Goal: Information Seeking & Learning: Learn about a topic

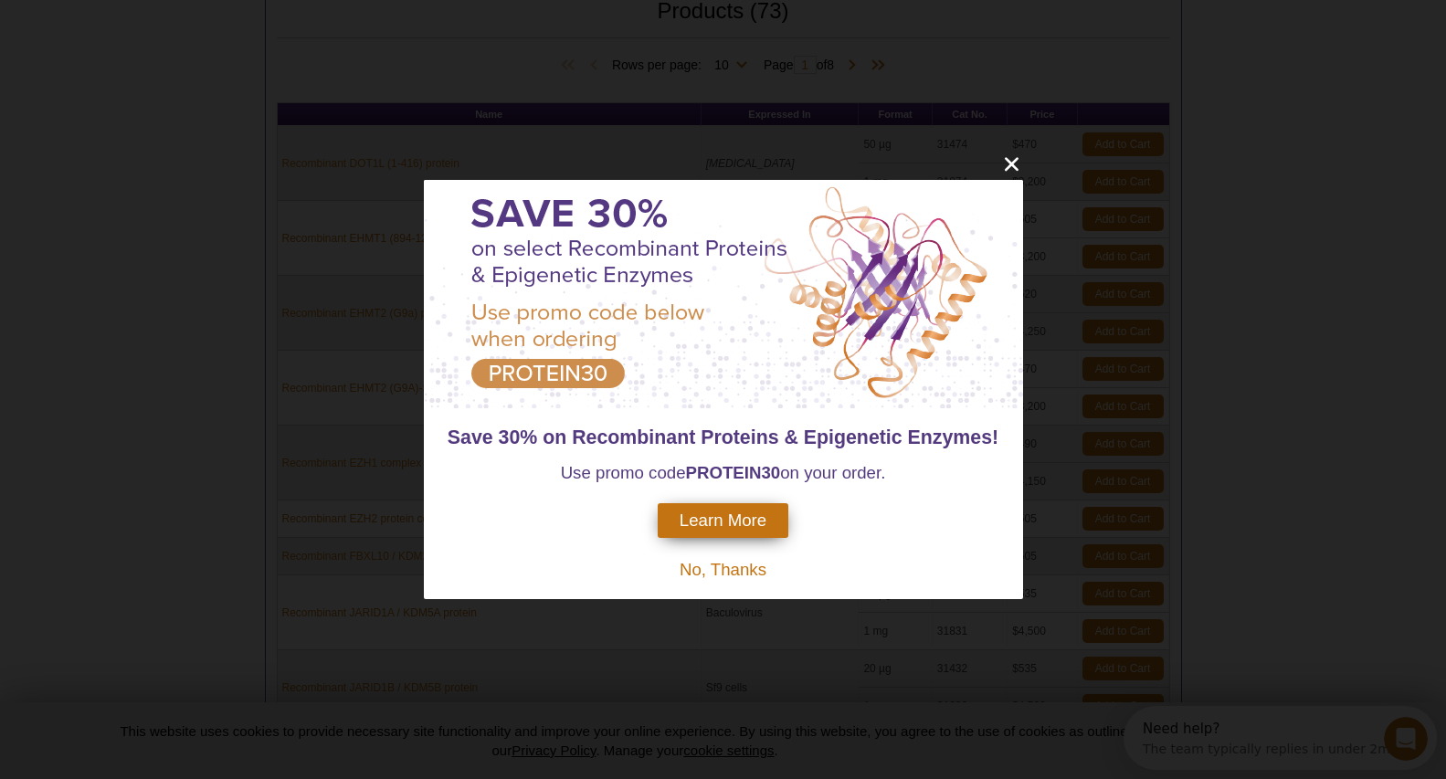
click at [1017, 164] on icon "close" at bounding box center [1012, 164] width 23 height 23
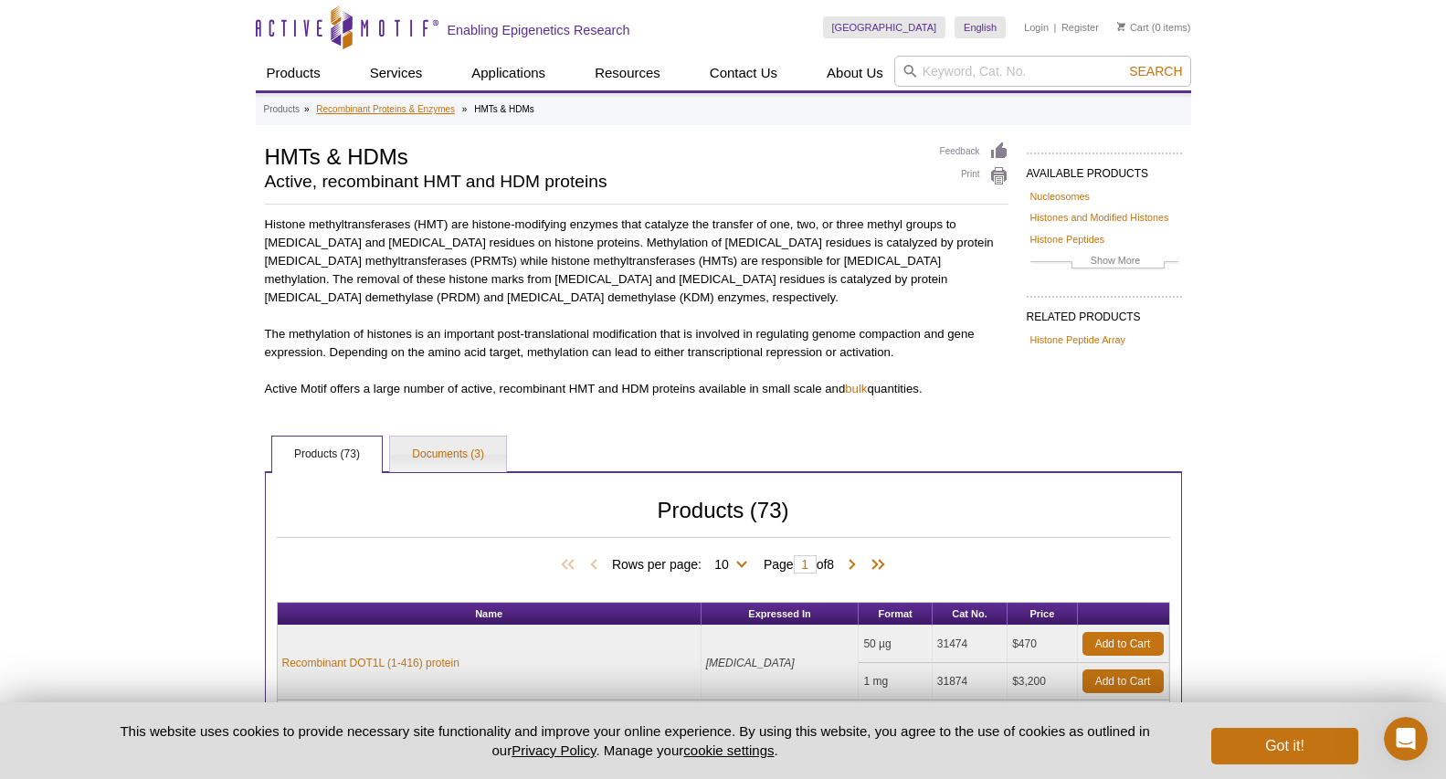
click at [425, 107] on link "Recombinant Proteins & Enzymes" at bounding box center [385, 109] width 139 height 16
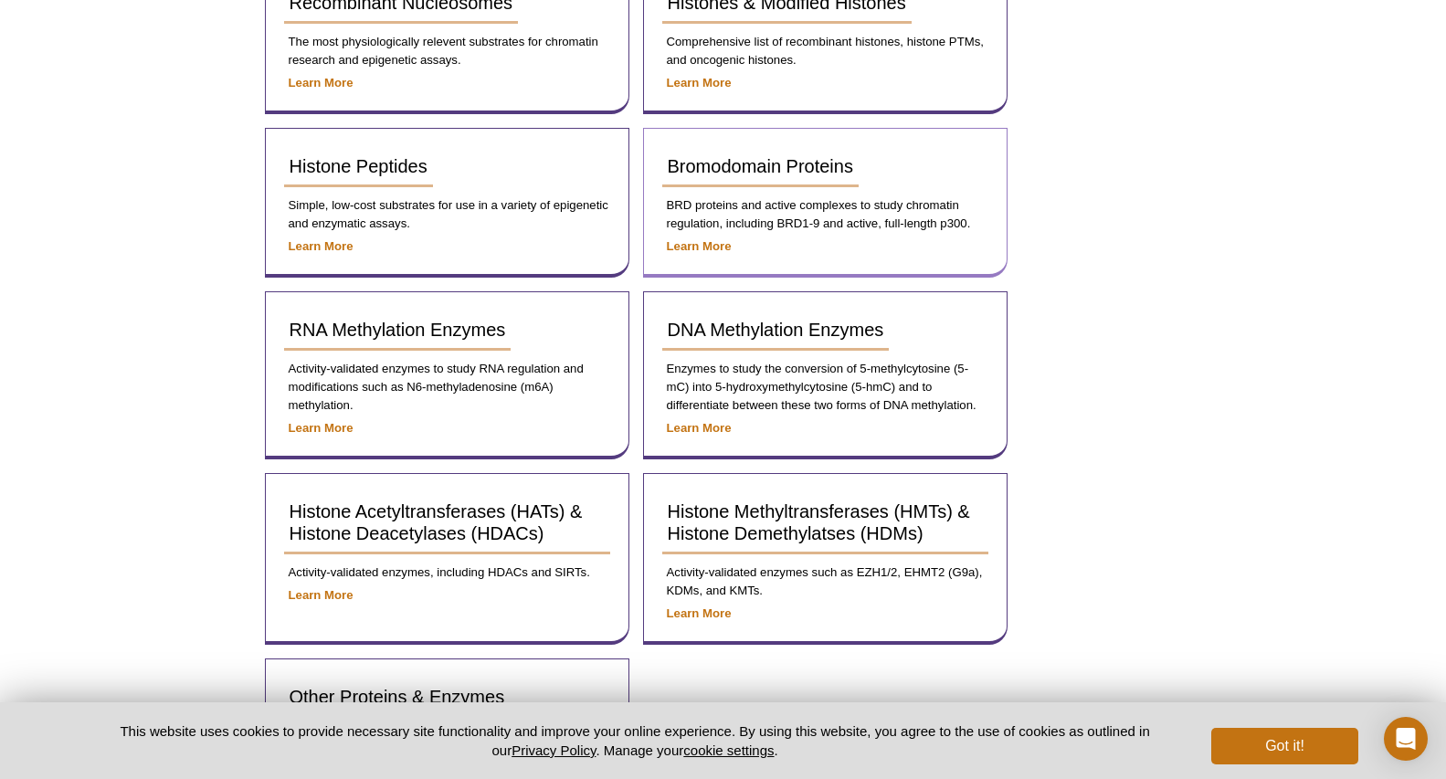
scroll to position [541, 0]
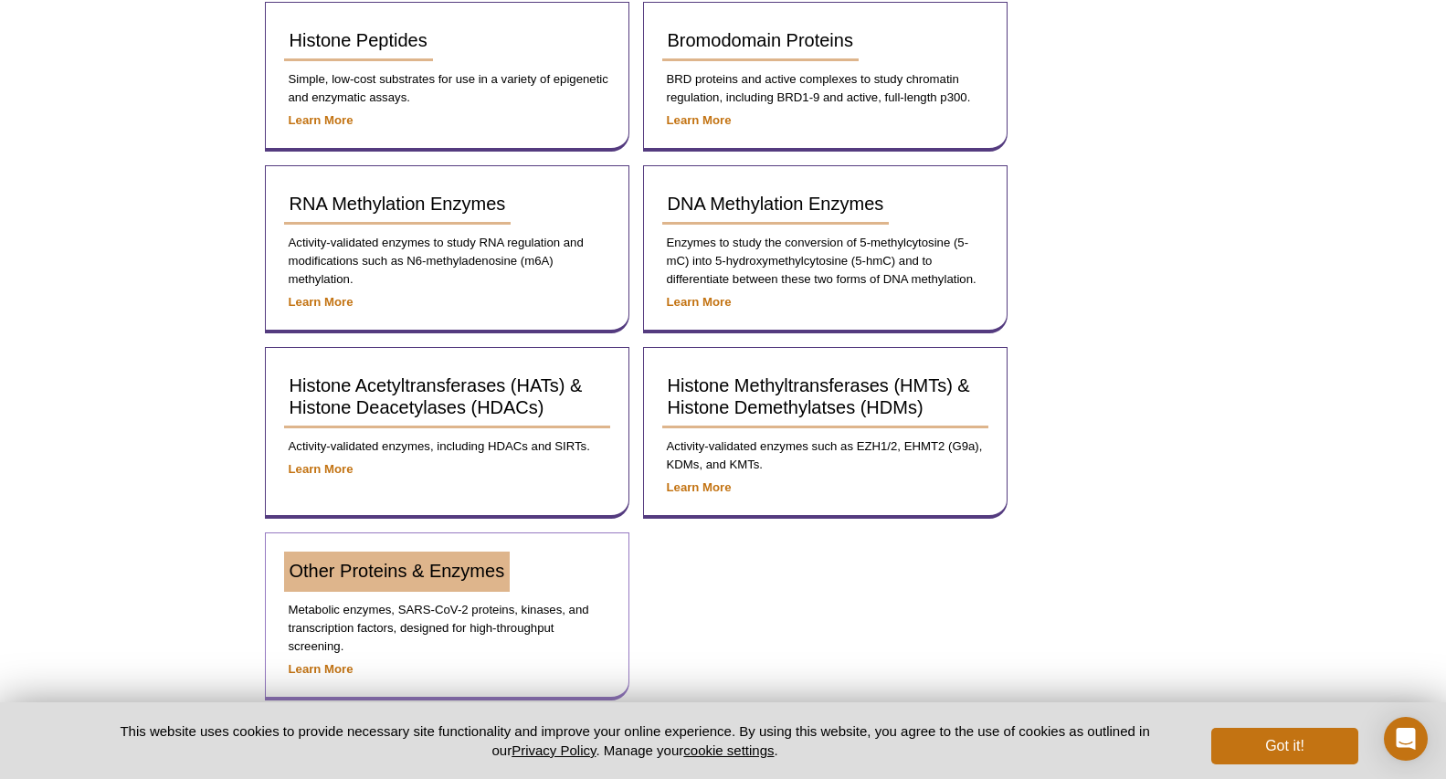
click at [489, 576] on span "Other Proteins & Enzymes" at bounding box center [398, 571] width 216 height 20
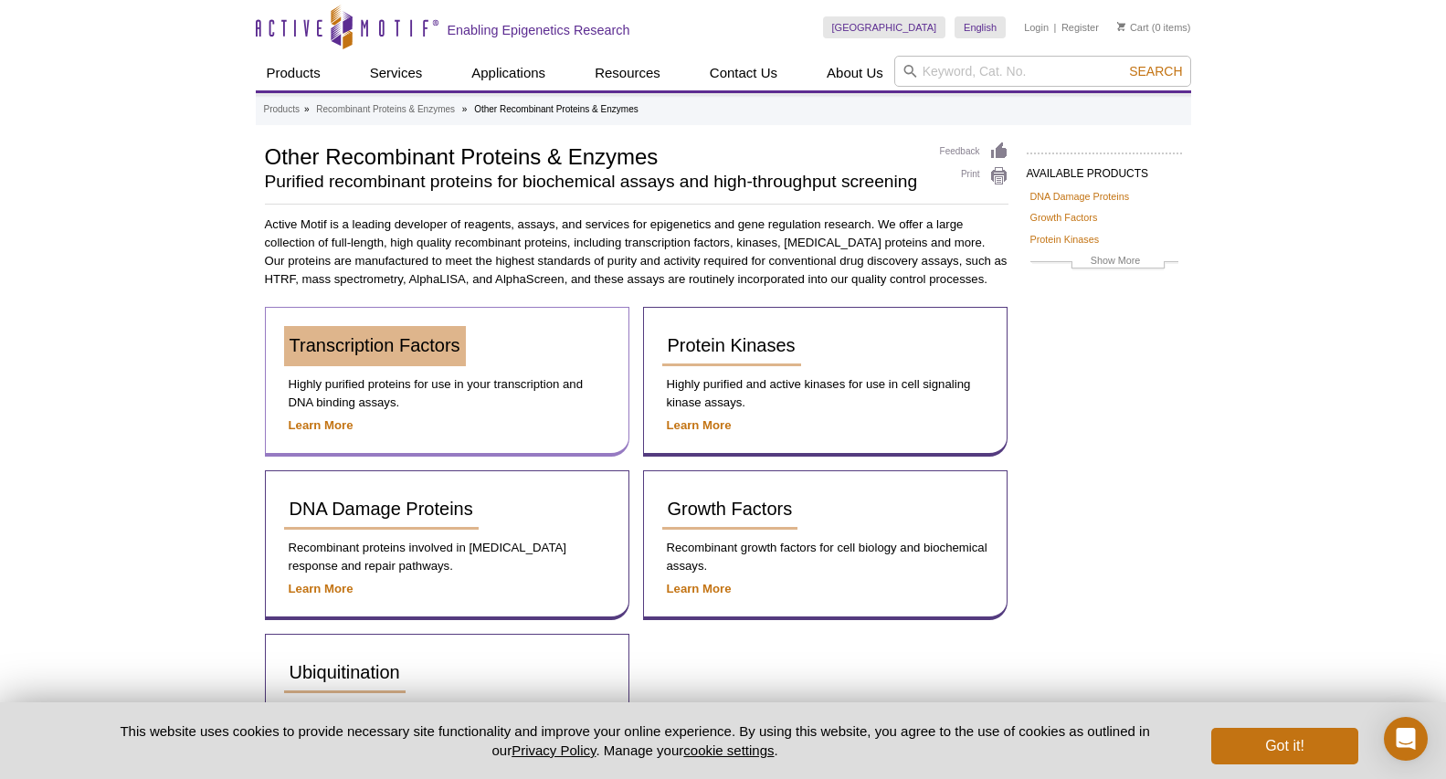
click at [387, 356] on link "Transcription Factors" at bounding box center [375, 346] width 182 height 40
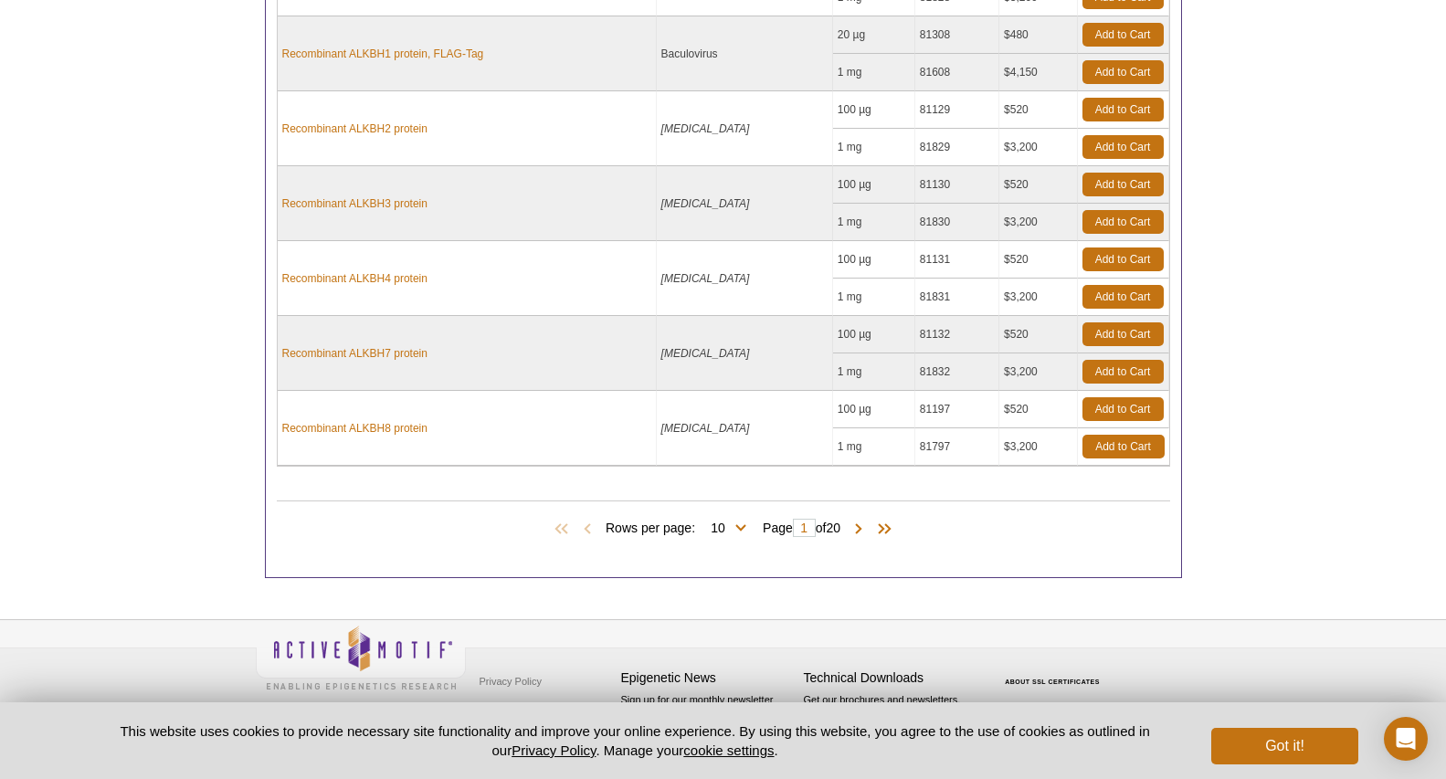
scroll to position [817, 0]
click at [863, 531] on span at bounding box center [859, 531] width 18 height 18
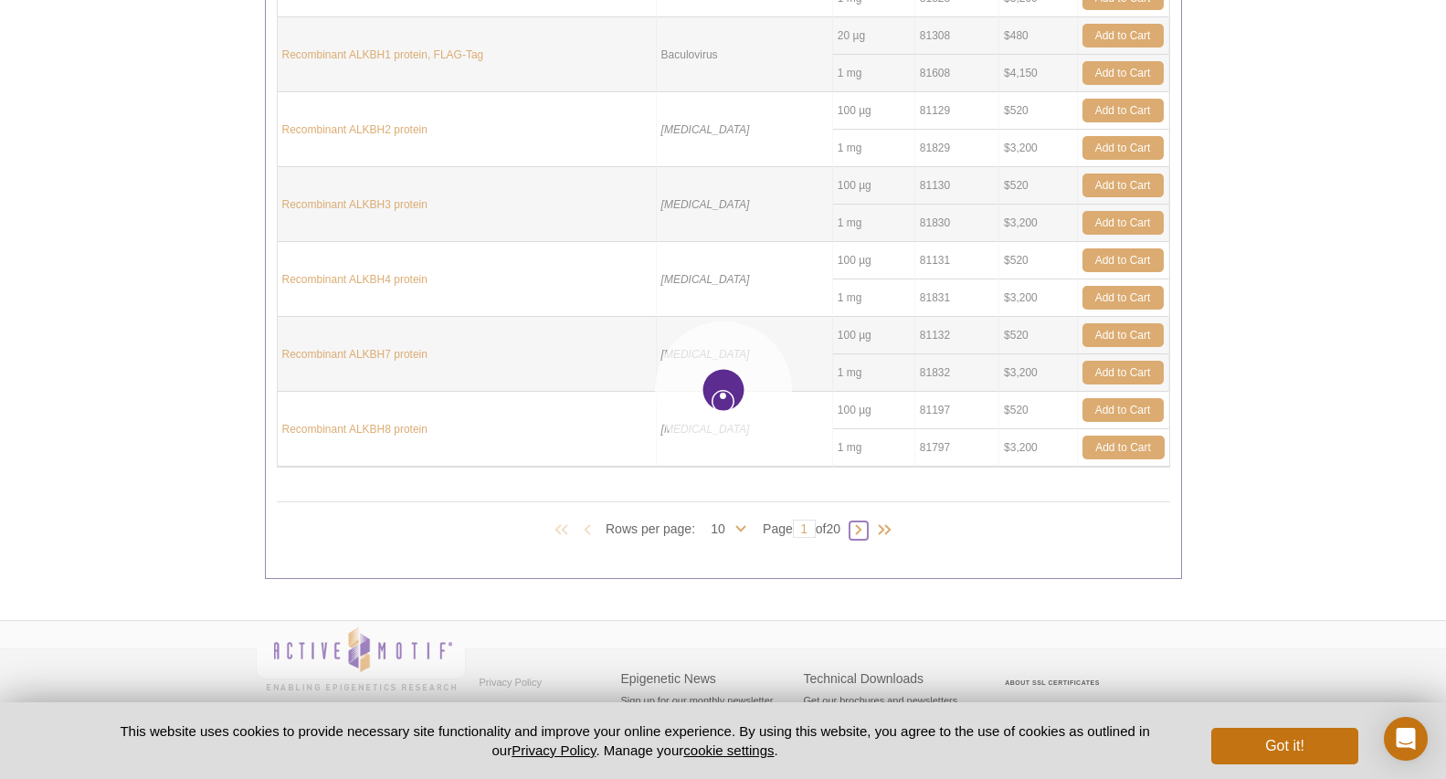
type input "2"
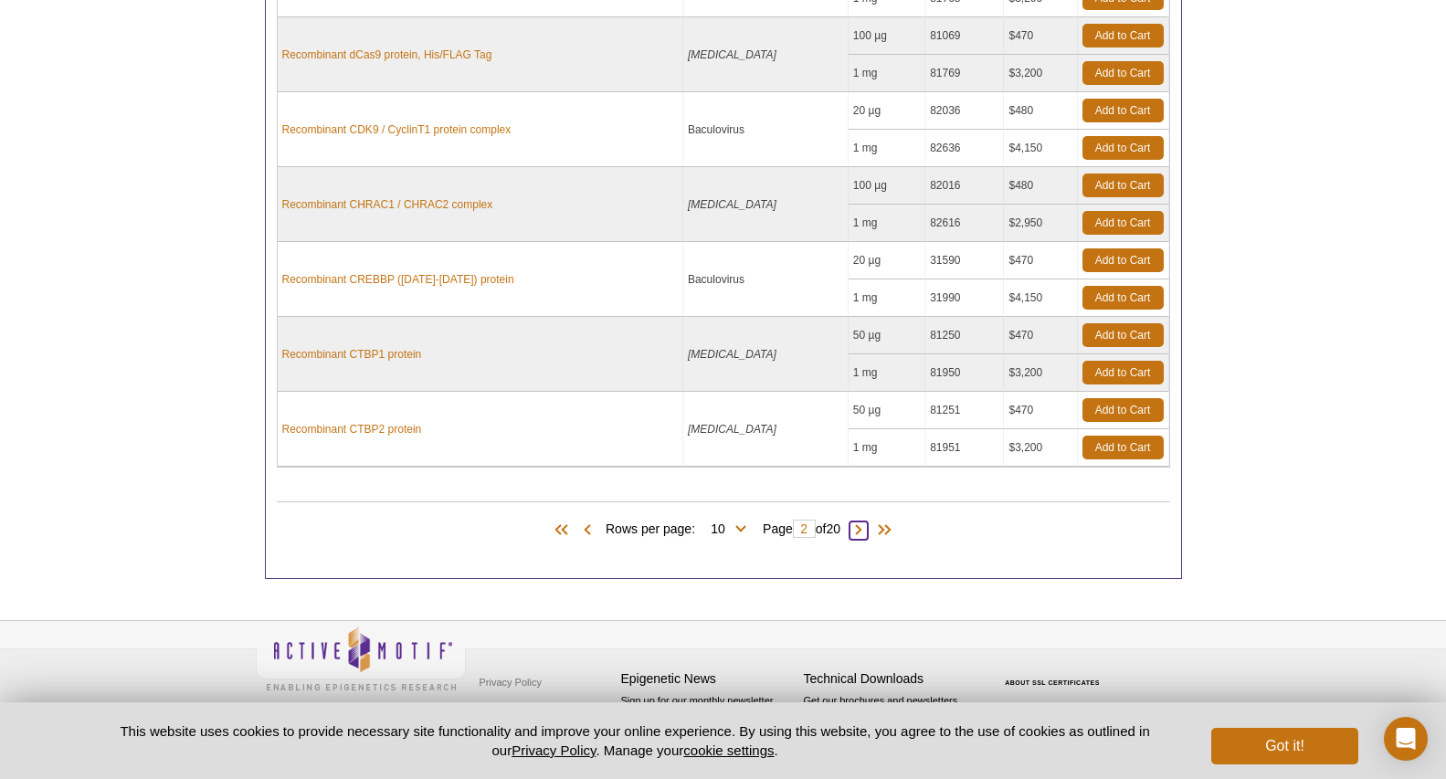
click at [868, 531] on span at bounding box center [859, 531] width 18 height 18
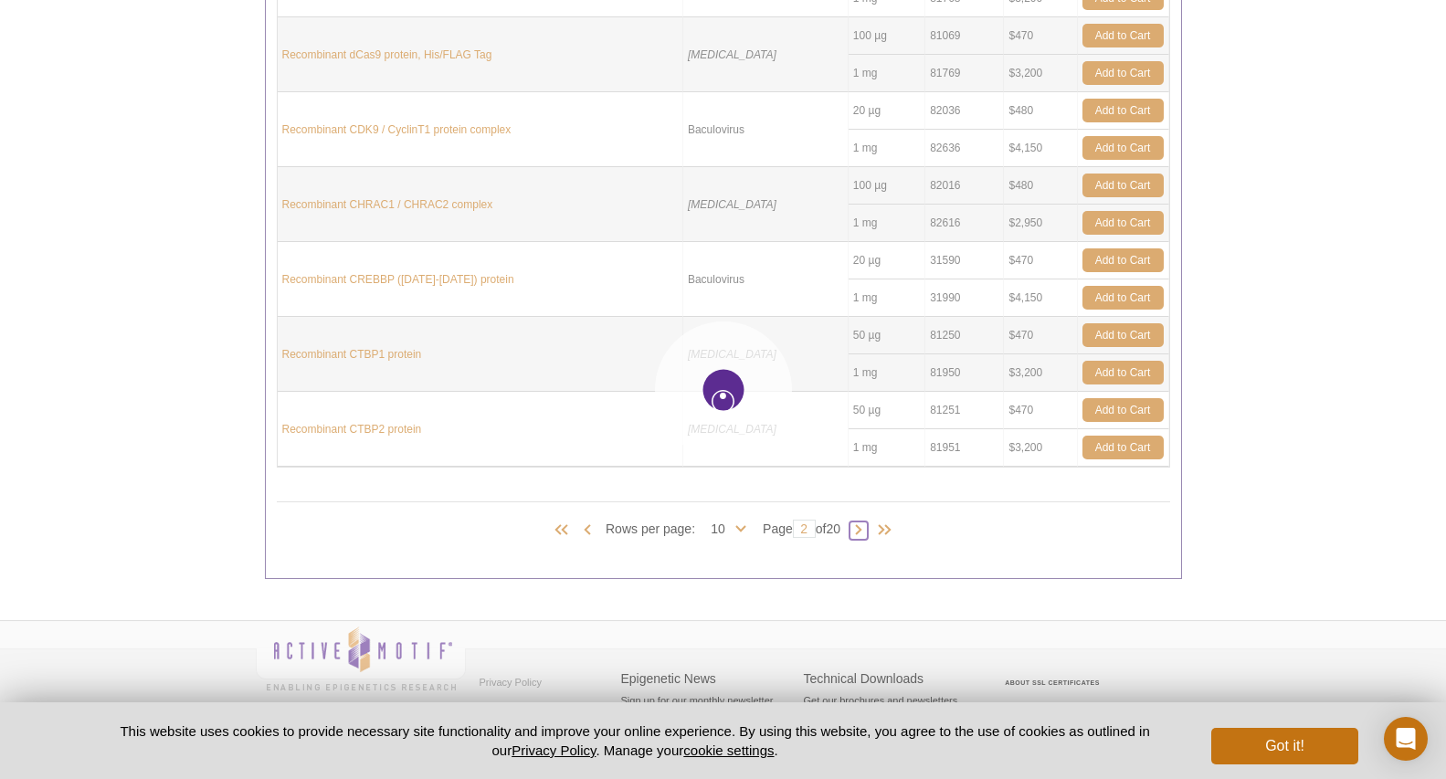
type input "3"
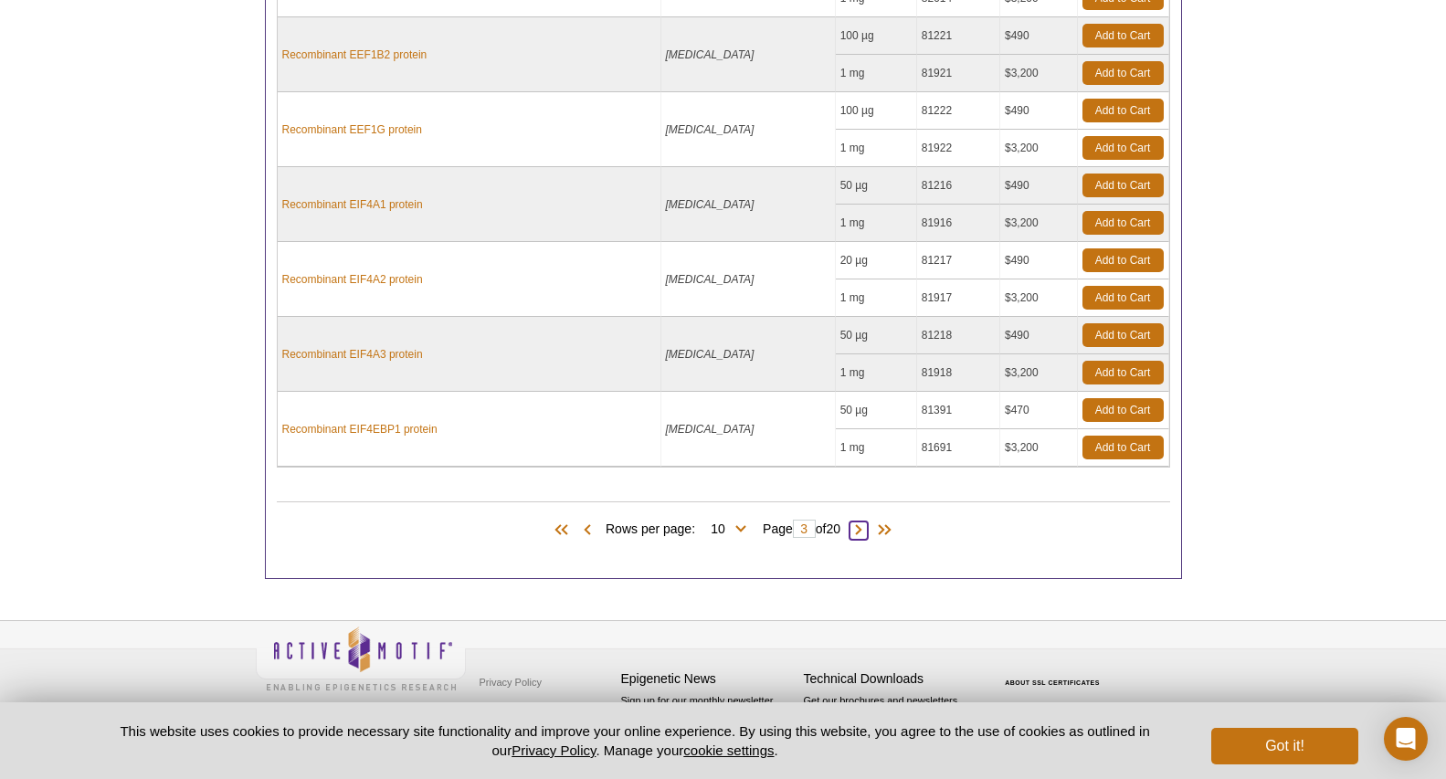
click at [861, 531] on span at bounding box center [859, 531] width 18 height 18
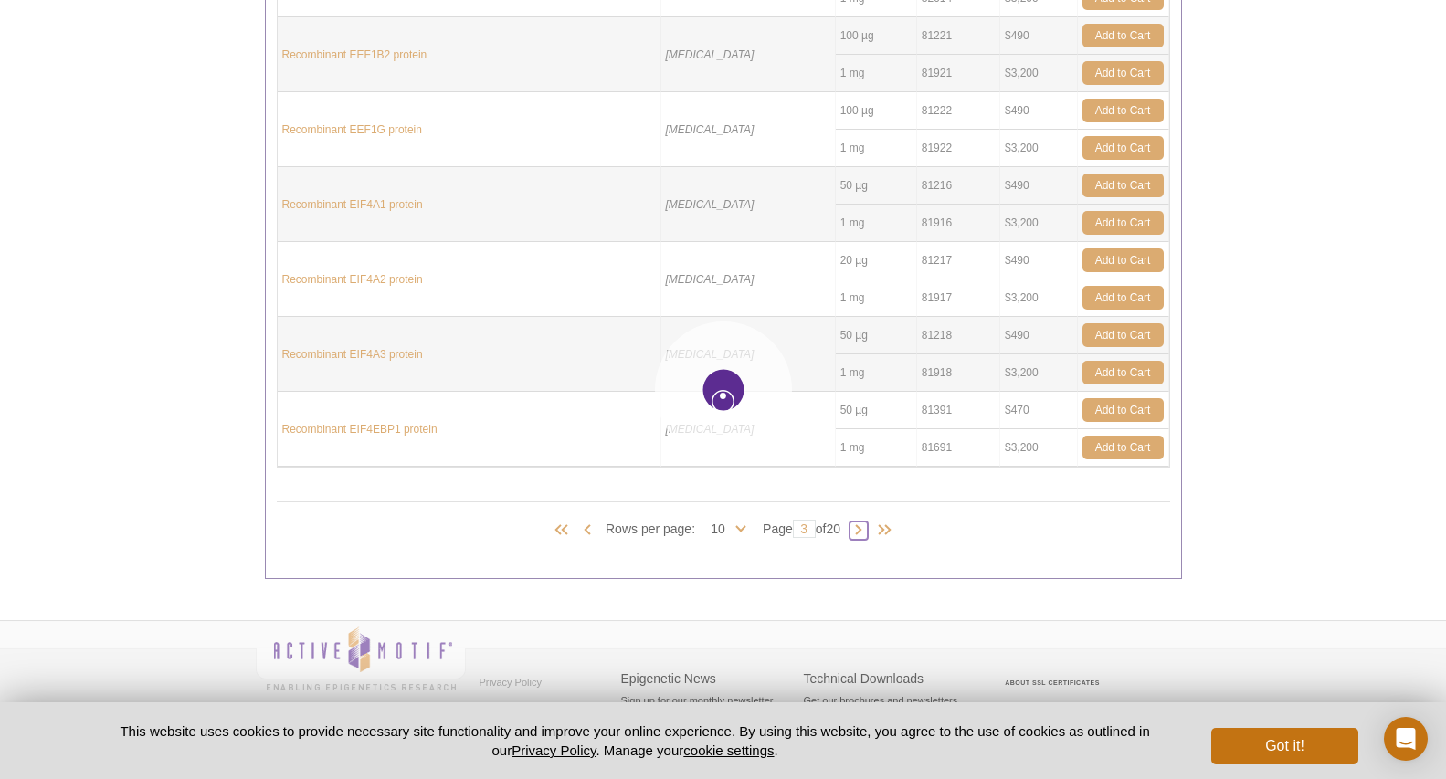
type input "4"
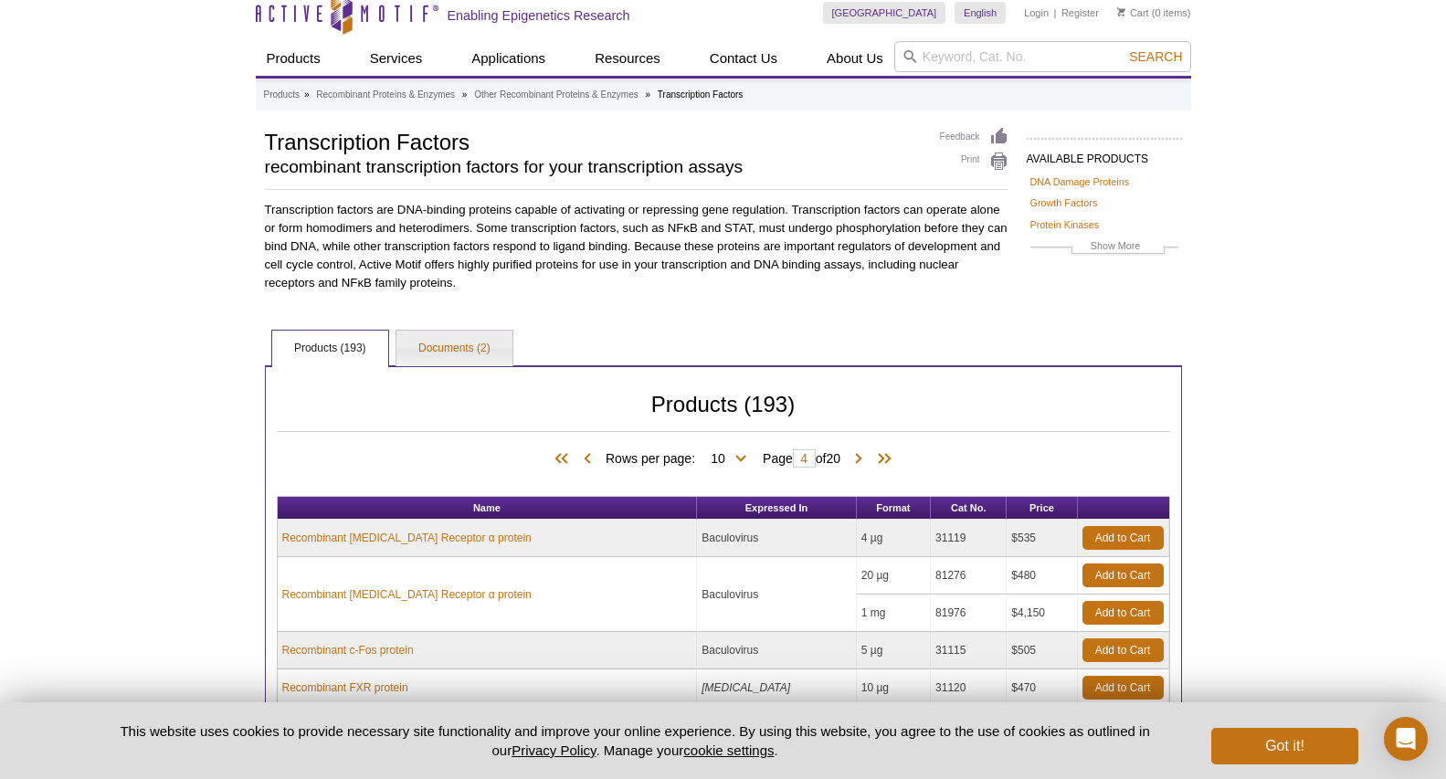
scroll to position [14, 0]
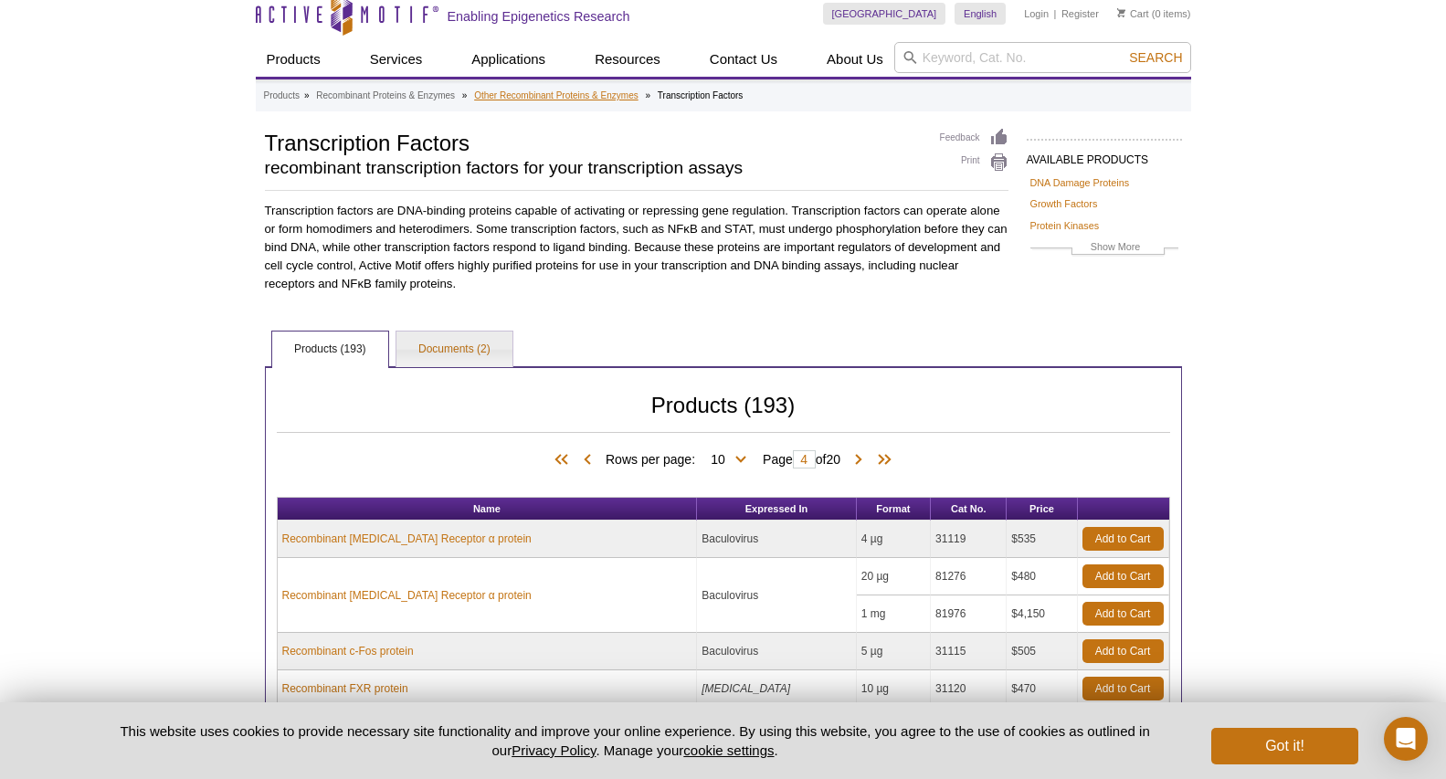
click at [599, 101] on link "Other Recombinant Proteins & Enzymes" at bounding box center [556, 96] width 164 height 16
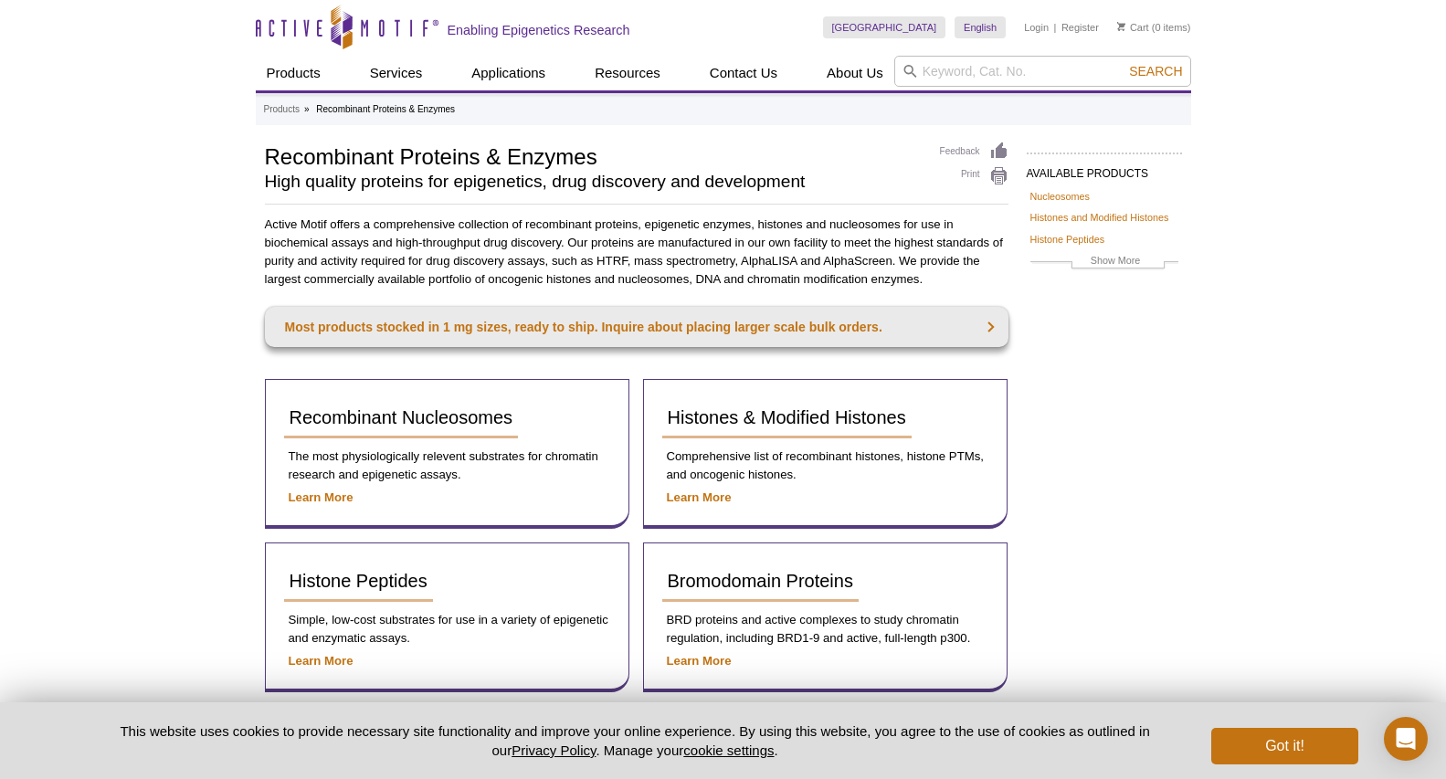
scroll to position [1, 0]
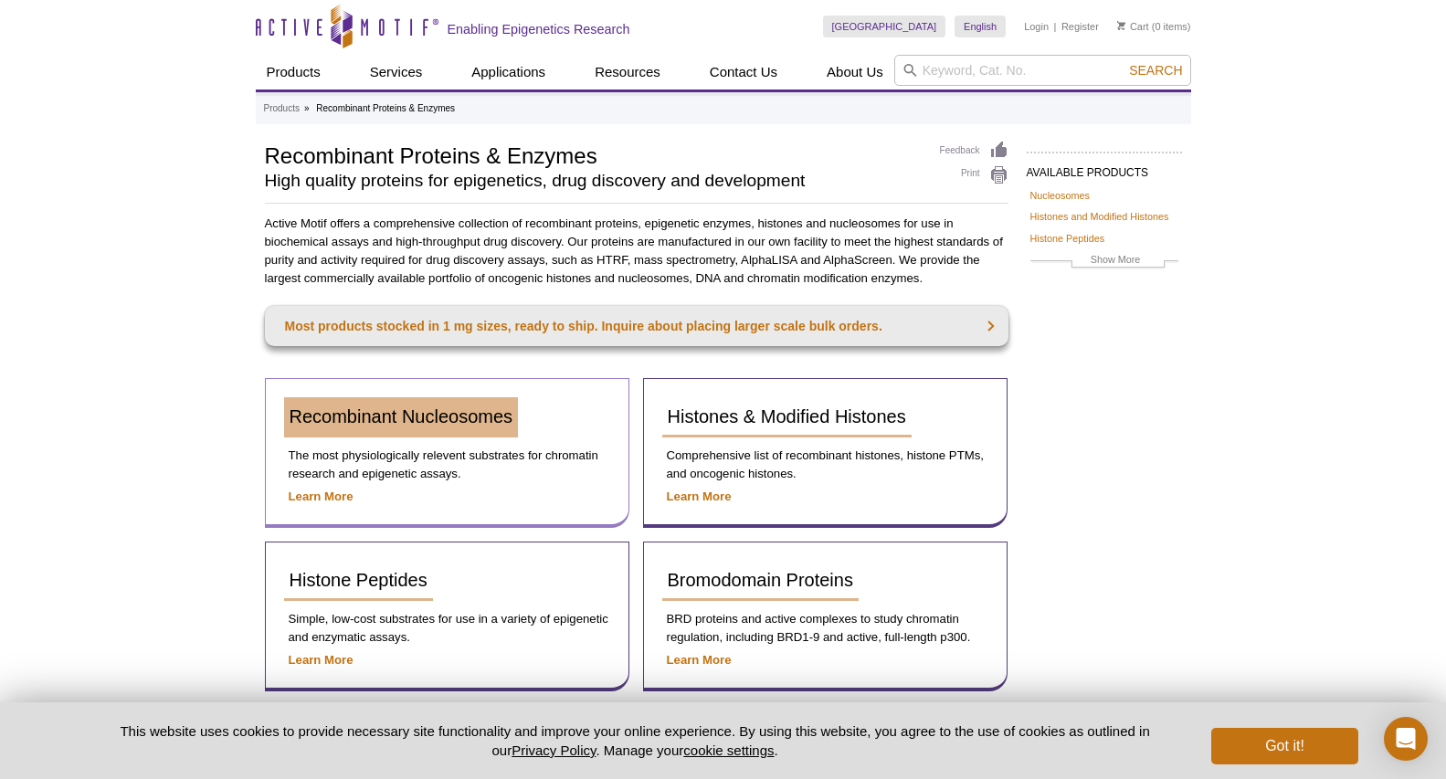
click at [509, 419] on span "Recombinant Nucleosomes" at bounding box center [402, 417] width 224 height 20
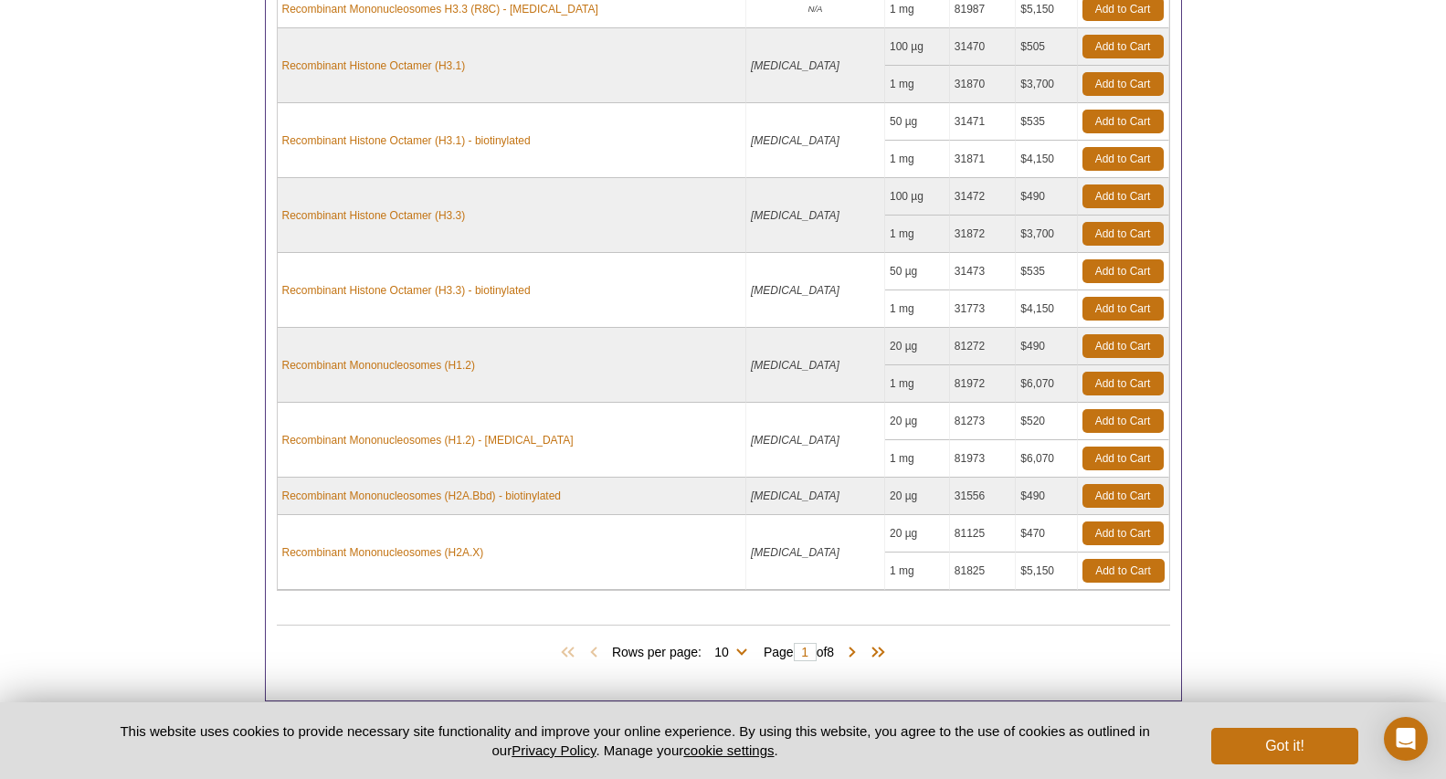
scroll to position [1114, 0]
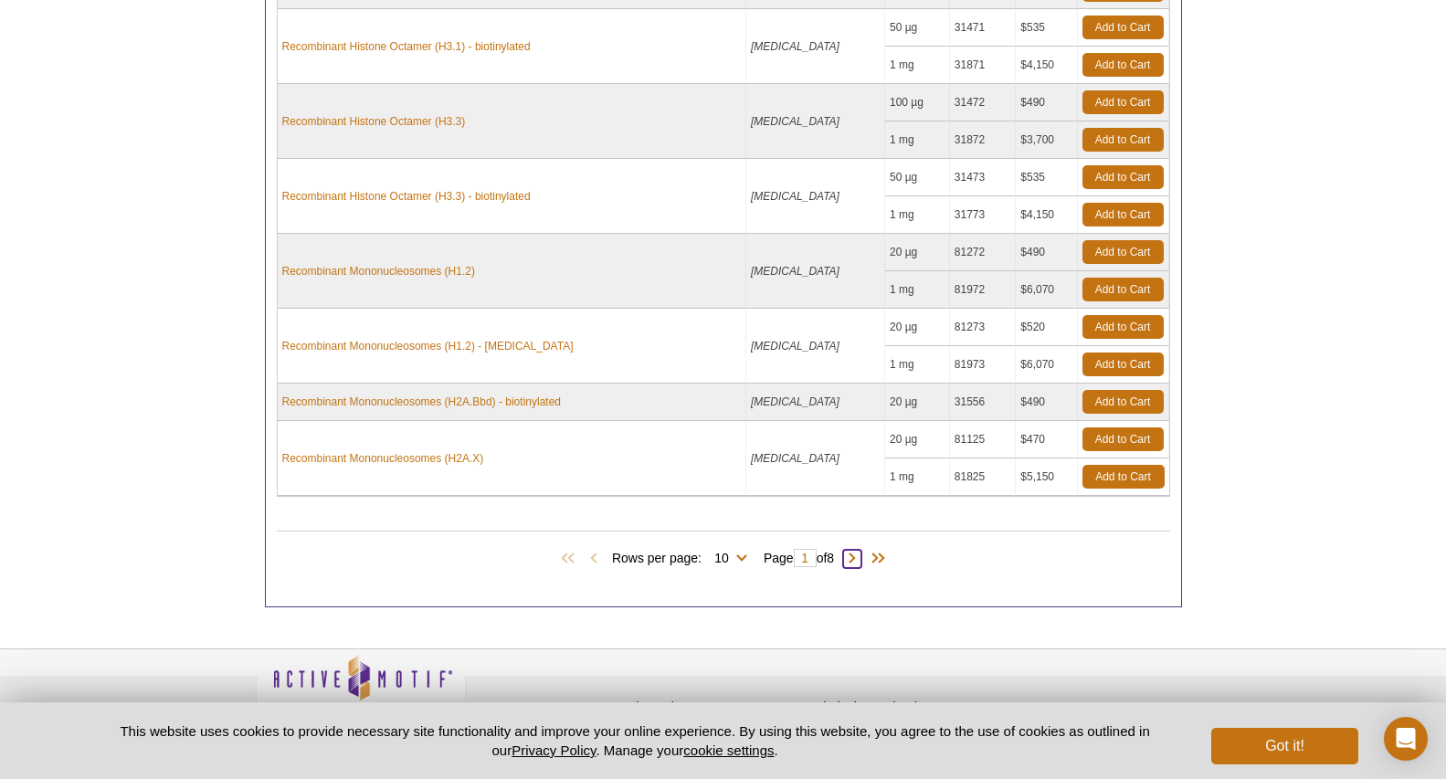
click at [859, 566] on span at bounding box center [852, 559] width 18 height 18
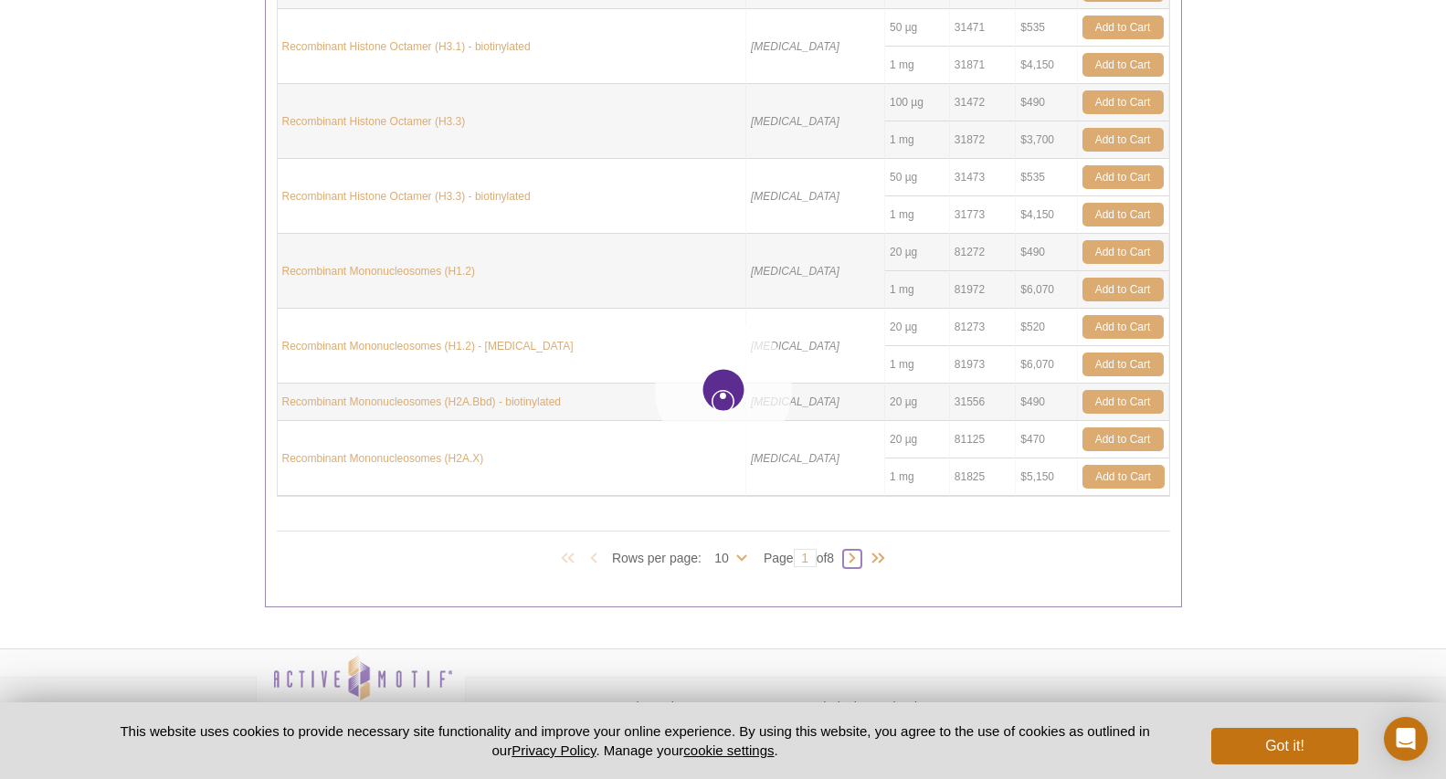
type input "2"
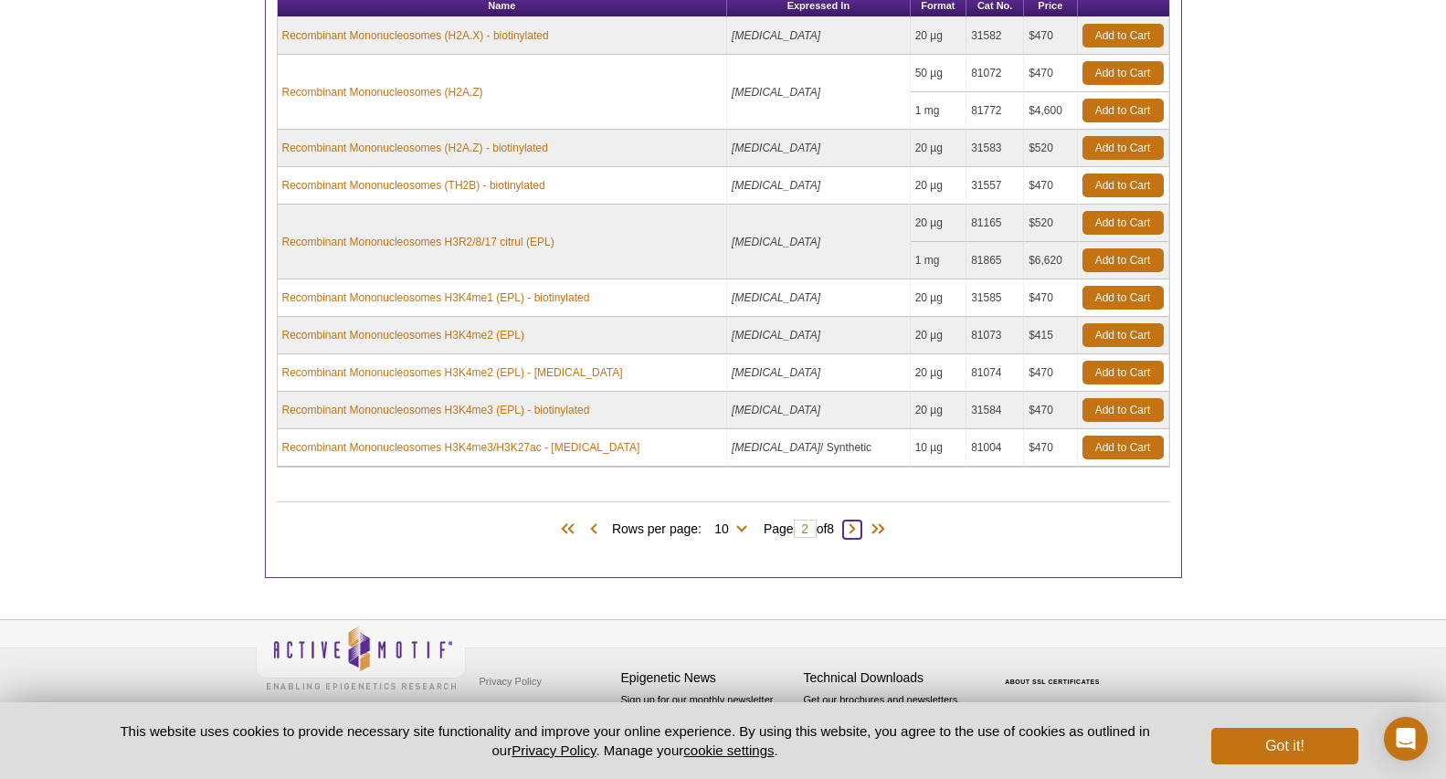
click at [857, 530] on span at bounding box center [852, 530] width 18 height 18
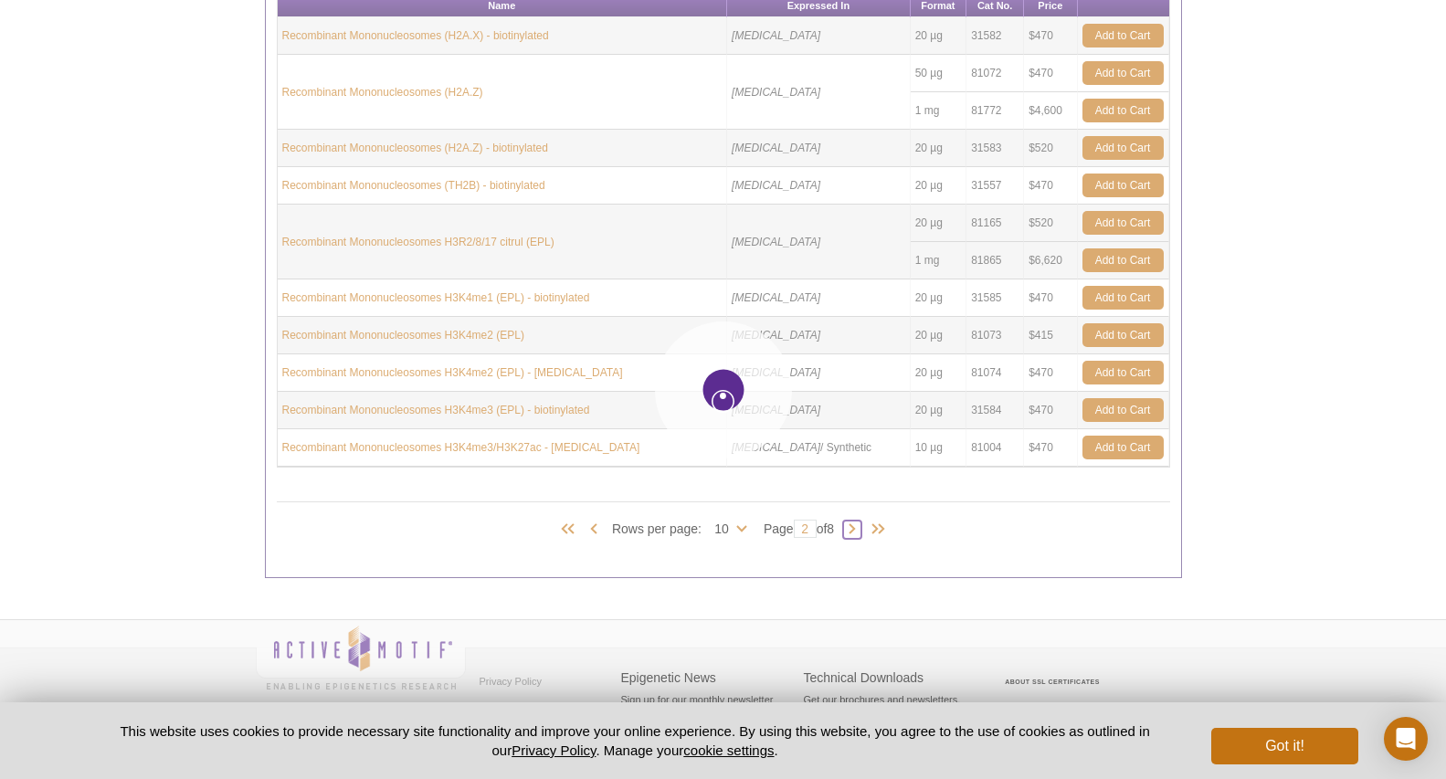
type input "3"
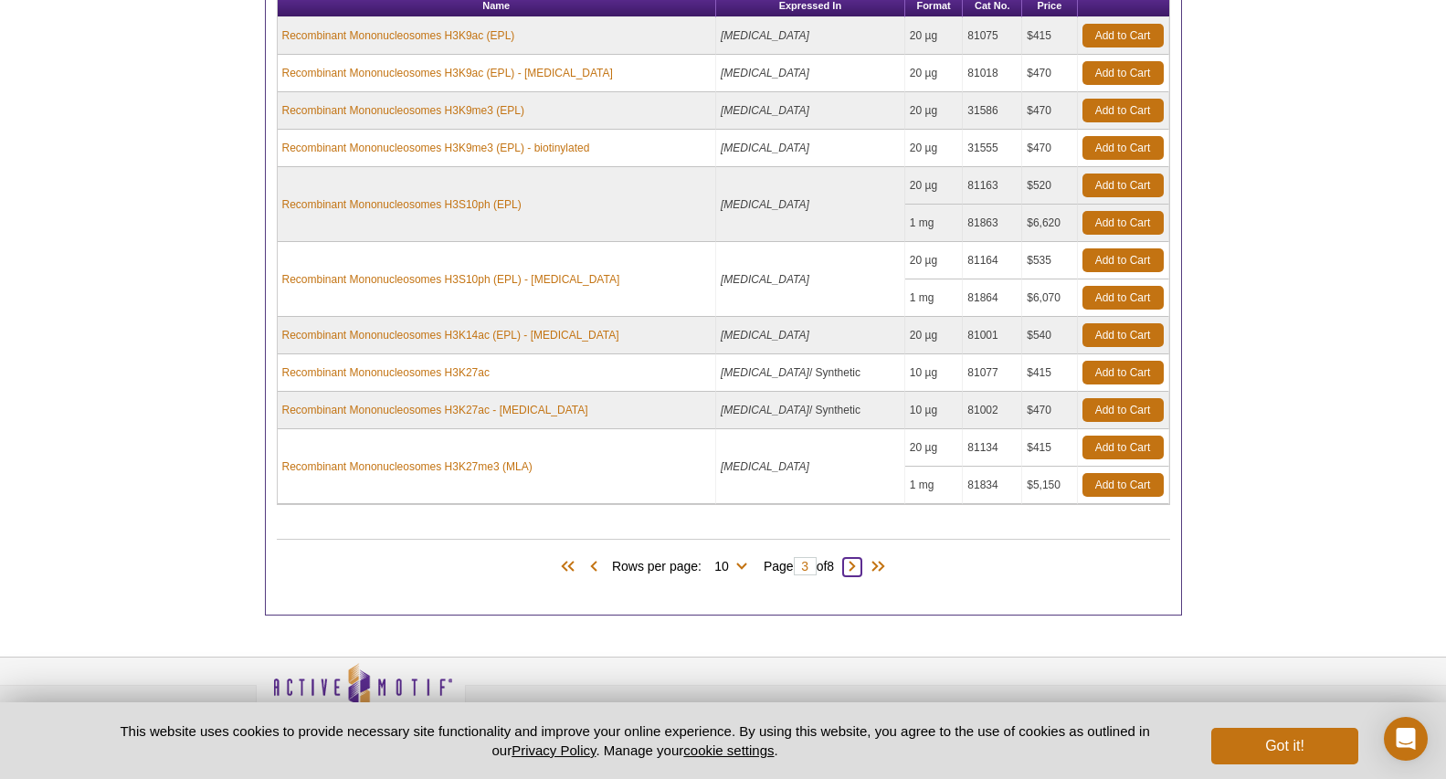
click at [858, 570] on span at bounding box center [852, 567] width 18 height 18
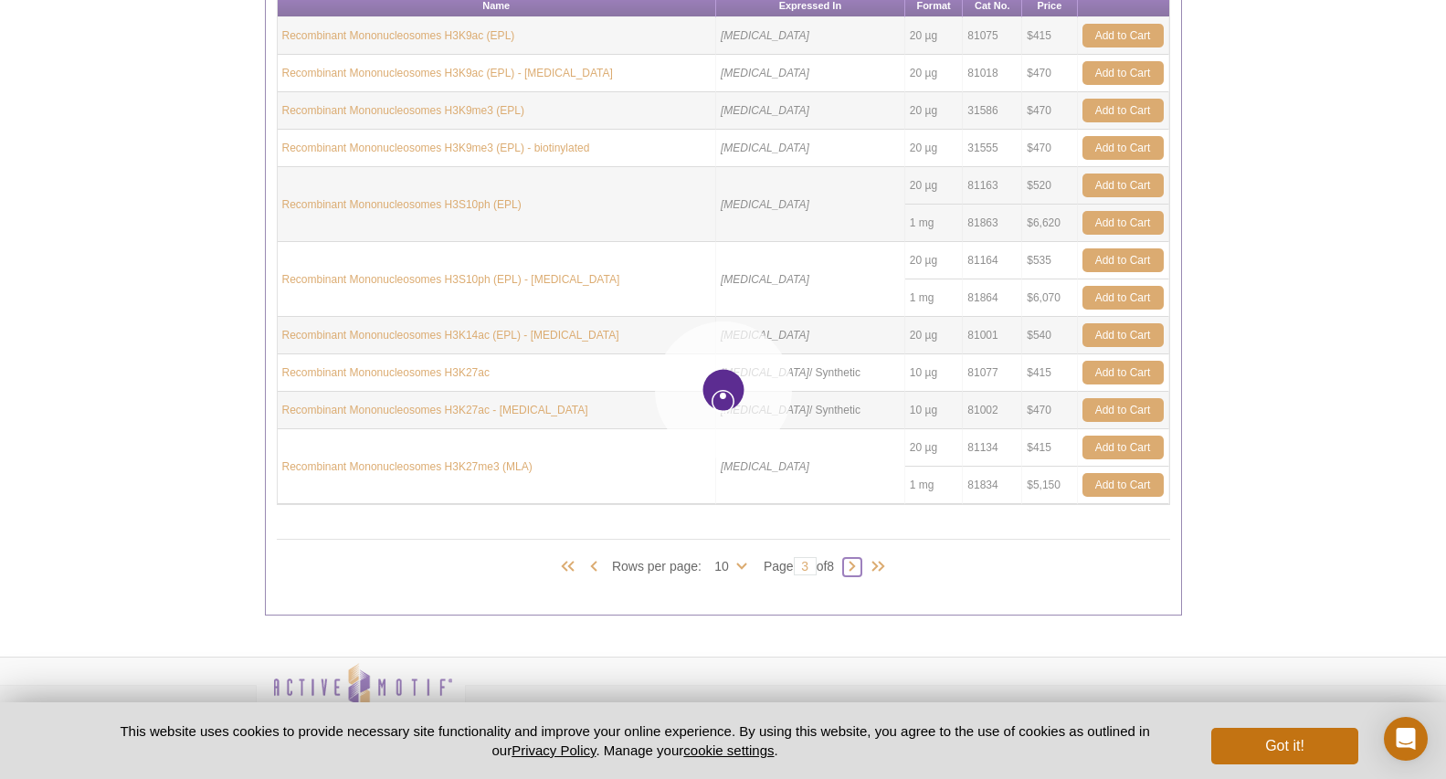
type input "4"
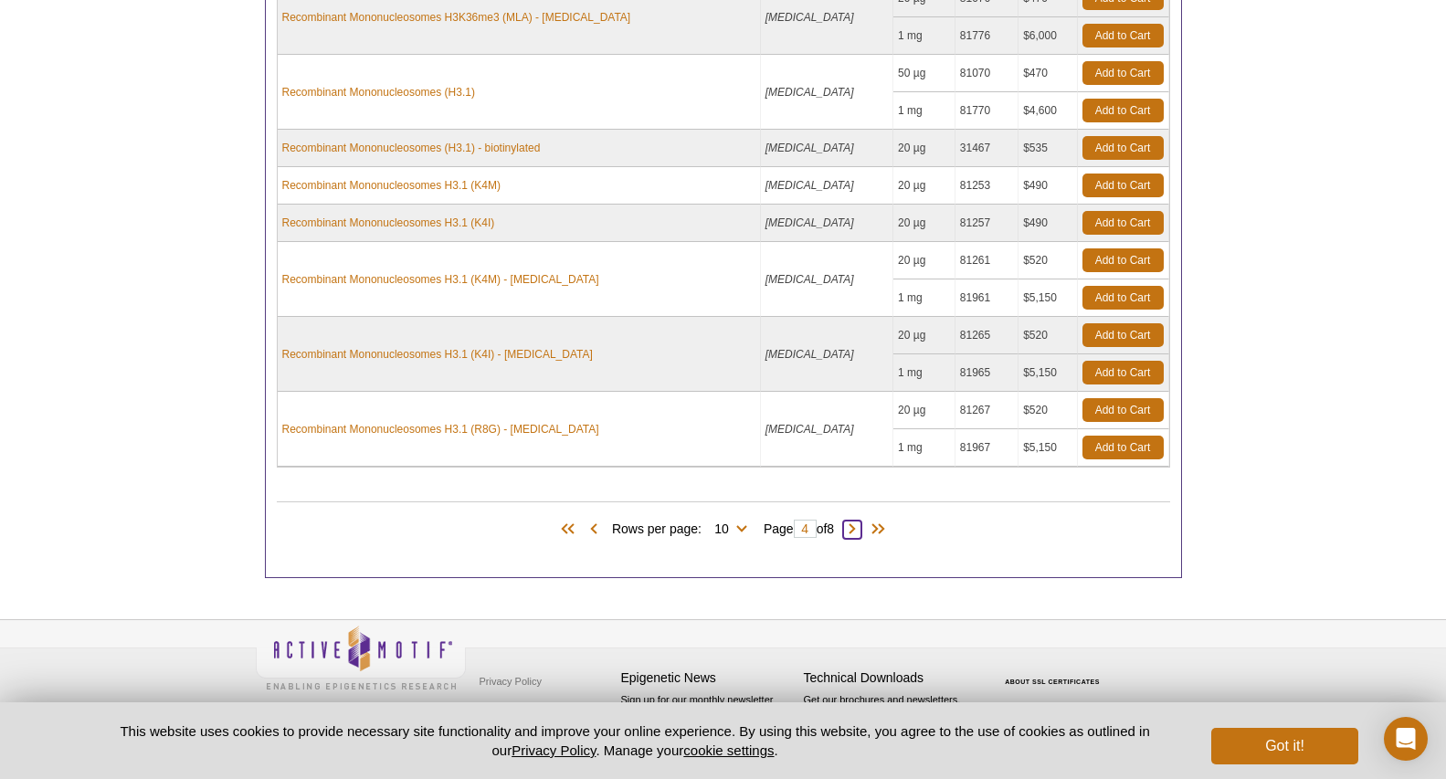
scroll to position [1143, 0]
click at [716, 82] on td "Recombinant Mononucleosomes (H3.1)" at bounding box center [519, 92] width 483 height 75
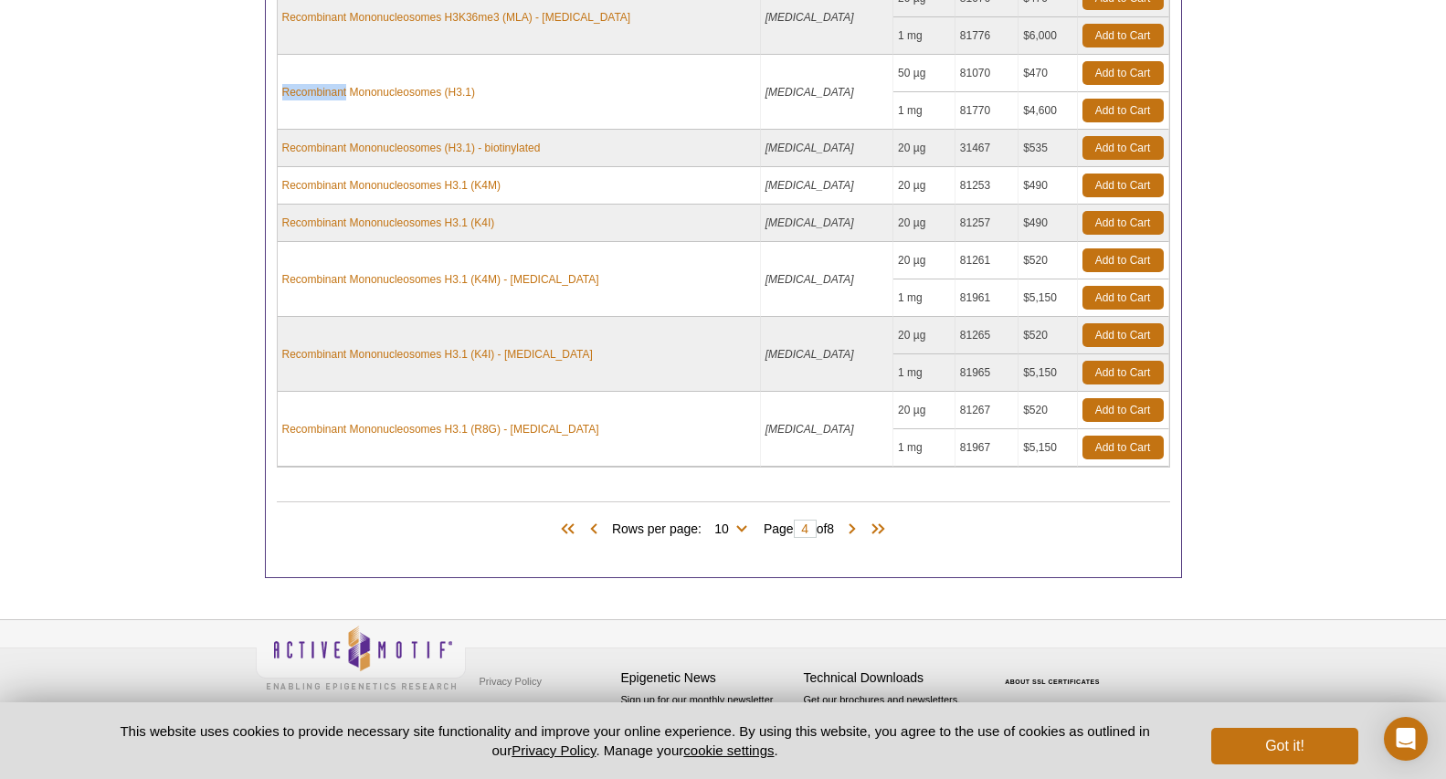
click at [716, 82] on td "Recombinant Mononucleosomes (H3.1)" at bounding box center [519, 92] width 483 height 75
